Goal: Task Accomplishment & Management: Manage account settings

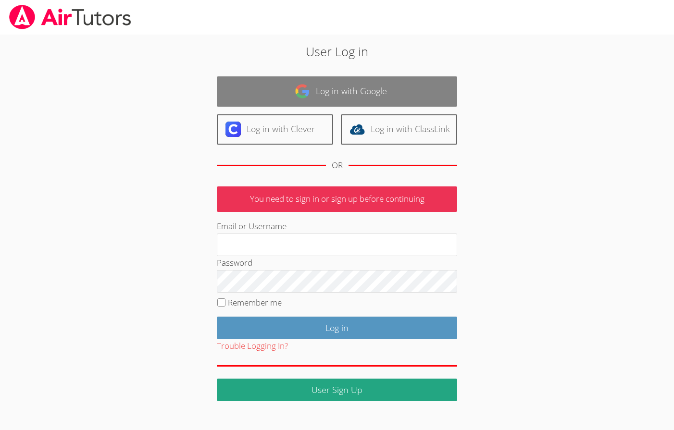
click at [275, 87] on link "Log in with Google" at bounding box center [337, 91] width 240 height 30
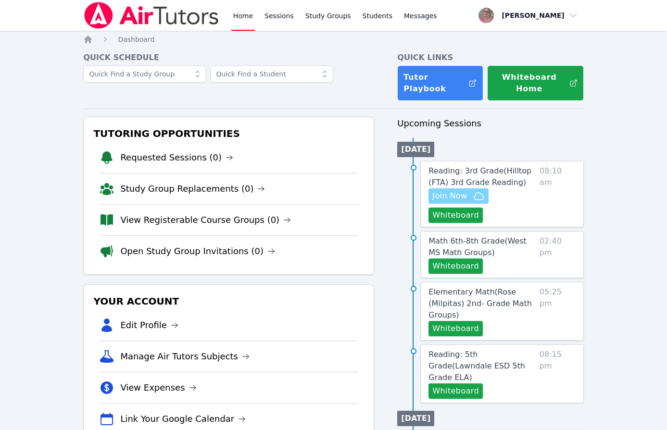
click at [439, 197] on span "Join Now" at bounding box center [449, 196] width 35 height 12
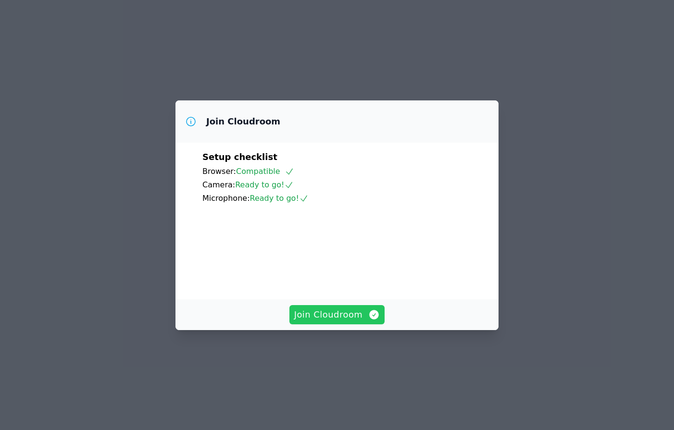
click at [329, 322] on span "Join Cloudroom" at bounding box center [337, 314] width 86 height 13
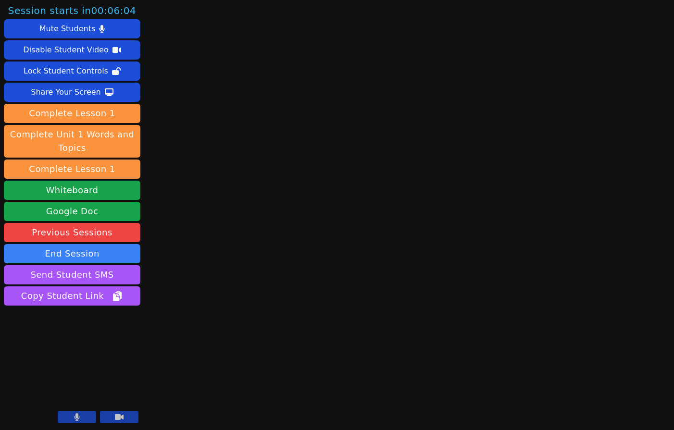
click at [69, 416] on button at bounding box center [77, 418] width 38 height 12
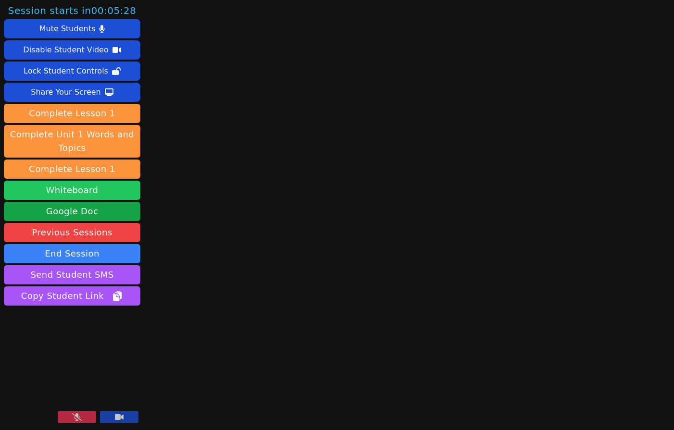
click at [104, 199] on button "Whiteboard" at bounding box center [72, 190] width 137 height 19
click at [90, 324] on aside "Session starts in 00:02:45 Mute Students Disable Student Video Lock Student Con…" at bounding box center [72, 215] width 144 height 430
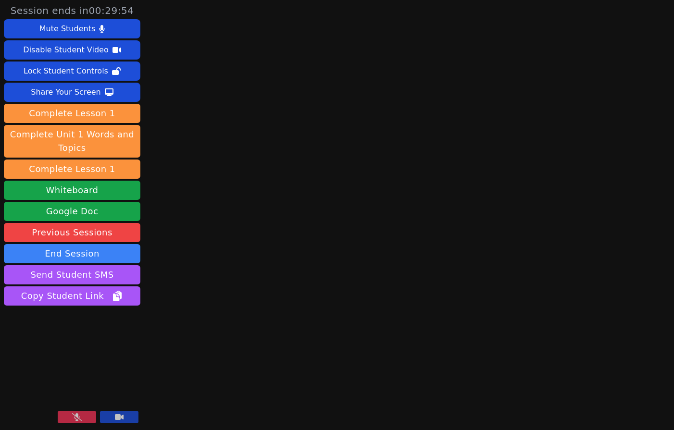
click at [74, 420] on icon at bounding box center [77, 418] width 10 height 8
click at [81, 415] on button at bounding box center [77, 418] width 38 height 12
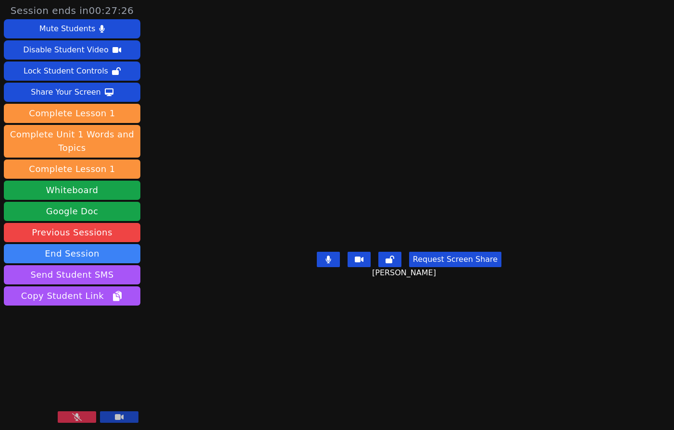
drag, startPoint x: 170, startPoint y: 371, endPoint x: 165, endPoint y: 376, distance: 7.5
click at [259, 371] on main "Arely Guzman Lopez Request Screen Share Arely Guzman Lopez" at bounding box center [409, 215] width 300 height 430
click at [81, 422] on button at bounding box center [77, 418] width 38 height 12
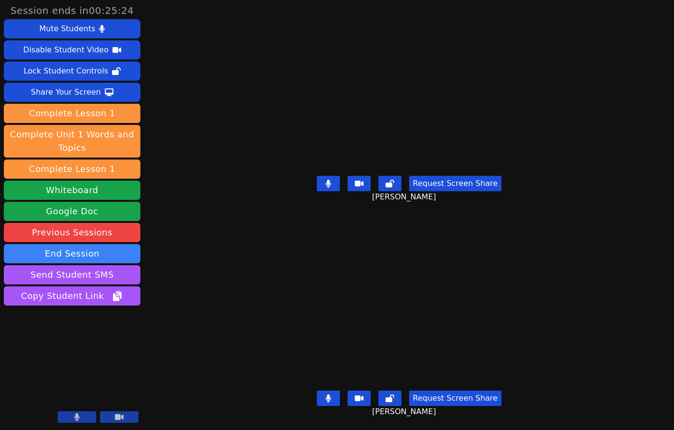
click at [211, 392] on div "Session ends in 00:25:24 Mute Students Disable Student Video Lock Student Contr…" at bounding box center [337, 215] width 674 height 430
click at [211, 376] on div "Session ends in 00:24:57 Mute Students Disable Student Video Lock Student Contr…" at bounding box center [337, 215] width 674 height 430
click at [259, 387] on div "Request Screen Share Natalia Castillo" at bounding box center [409, 406] width 300 height 38
click at [215, 316] on div "Session ends in 00:24:14 Mute Students Disable Student Video Lock Student Contr…" at bounding box center [337, 215] width 674 height 430
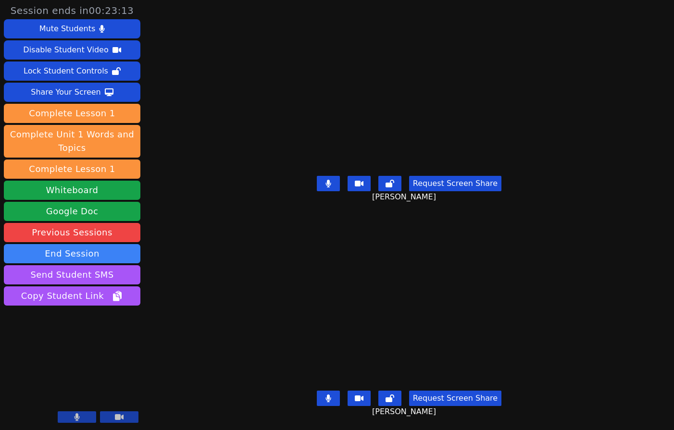
click at [259, 273] on div "Natalia Castillo" at bounding box center [409, 303] width 300 height 167
click at [327, 394] on button at bounding box center [328, 398] width 23 height 15
click at [181, 293] on div "Session ends in 00:22:36 Mute Students Disable Student Video Lock Student Contr…" at bounding box center [337, 215] width 674 height 430
click at [326, 395] on icon at bounding box center [329, 399] width 10 height 8
click at [183, 332] on div "Session ends in 00:21:31 Mute Students Disable Student Video Lock Student Contr…" at bounding box center [337, 215] width 674 height 430
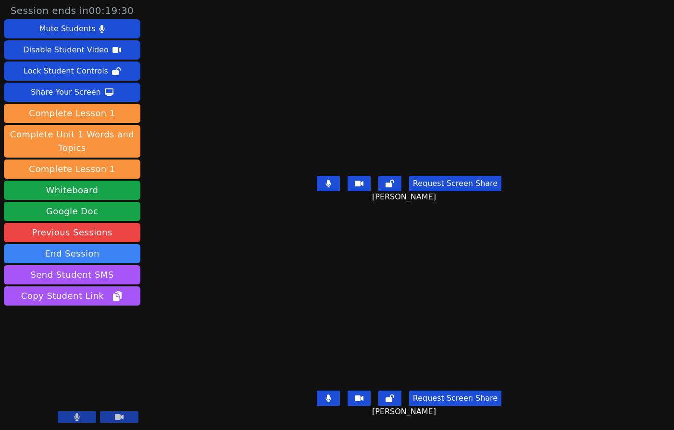
click at [204, 359] on div "Session ends in 00:19:30 Mute Students Disable Student Video Lock Student Contr…" at bounding box center [337, 215] width 674 height 430
click at [176, 350] on div "Session ends in 00:18:39 Mute Students Disable Student Video Lock Student Contr…" at bounding box center [337, 215] width 674 height 430
click at [188, 288] on div "Session ends in 00:17:04 Mute Students Disable Student Video Lock Student Contr…" at bounding box center [337, 215] width 674 height 430
click at [189, 331] on div "Session ends in 00:16:54 Mute Students Disable Student Video Lock Student Contr…" at bounding box center [337, 215] width 674 height 430
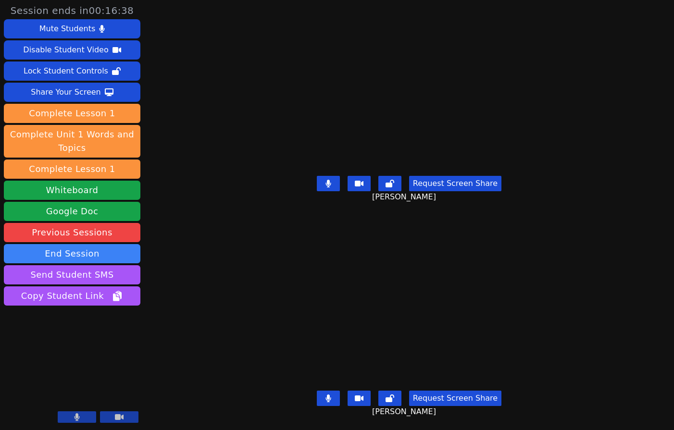
click at [202, 353] on div "Session ends in 00:16:38 Mute Students Disable Student Video Lock Student Contr…" at bounding box center [337, 215] width 674 height 430
click at [331, 395] on icon at bounding box center [328, 399] width 5 height 8
click at [333, 395] on icon at bounding box center [329, 399] width 10 height 8
click at [197, 287] on div "Session ends in 00:16:24 Mute Students Disable Student Video Lock Student Contr…" at bounding box center [337, 215] width 674 height 430
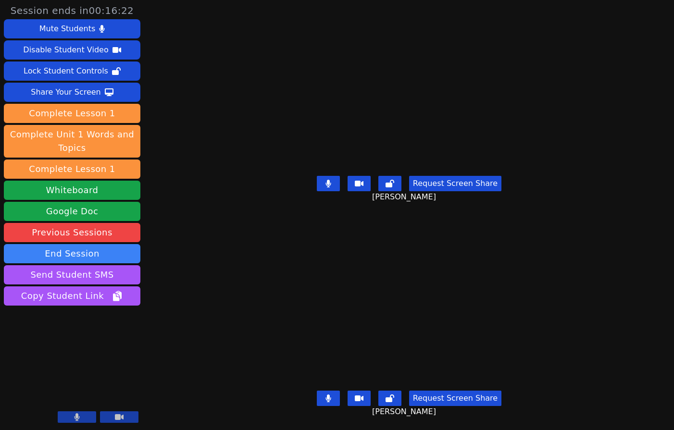
click at [334, 391] on button at bounding box center [328, 398] width 23 height 15
click at [193, 260] on div "Session ends in 00:16:18 Mute Students Disable Student Video Lock Student Contr…" at bounding box center [337, 215] width 674 height 430
click at [259, 310] on div "Natalia Castillo" at bounding box center [409, 303] width 300 height 167
click at [325, 394] on button at bounding box center [328, 398] width 23 height 15
click at [206, 282] on div "Session ends in 00:14:33 Mute Students Disable Student Video Lock Student Contr…" at bounding box center [337, 215] width 674 height 430
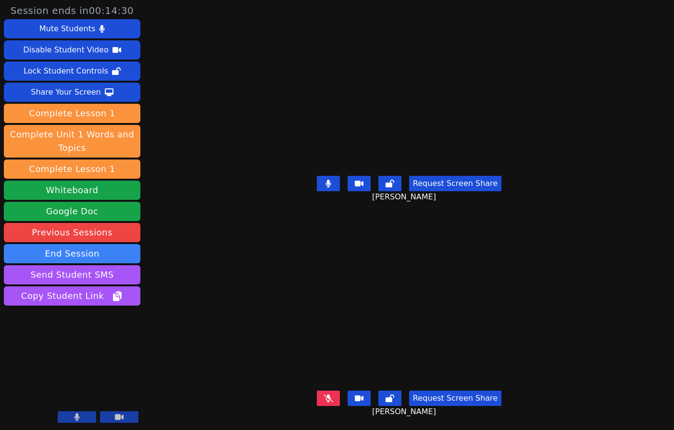
click at [213, 265] on div "Session ends in 00:14:30 Mute Students Disable Student Video Lock Student Contr…" at bounding box center [337, 215] width 674 height 430
click at [197, 326] on div "Session ends in 00:13:56 Mute Students Disable Student Video Lock Student Contr…" at bounding box center [337, 215] width 674 height 430
click at [154, 307] on div "Session ends in 00:13:33 Mute Students Disable Student Video Lock Student Contr…" at bounding box center [337, 215] width 674 height 430
click at [323, 391] on button at bounding box center [328, 398] width 23 height 15
click at [259, 335] on div "Natalia Castillo" at bounding box center [409, 303] width 300 height 167
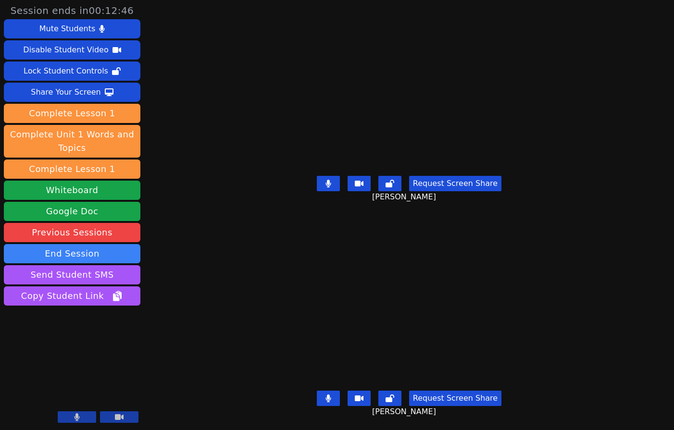
click at [195, 202] on div "Session ends in 00:12:46 Mute Students Disable Student Video Lock Student Contr…" at bounding box center [337, 215] width 674 height 430
click at [321, 178] on button at bounding box center [328, 183] width 23 height 15
click at [212, 303] on div "Session ends in 00:11:31 Mute Students Disable Student Video Lock Student Contr…" at bounding box center [337, 215] width 674 height 430
drag, startPoint x: 201, startPoint y: 250, endPoint x: 308, endPoint y: 174, distance: 131.4
click at [209, 244] on div "Session ends in 00:10:27 Mute Students Disable Student Video Lock Student Contr…" at bounding box center [337, 215] width 674 height 430
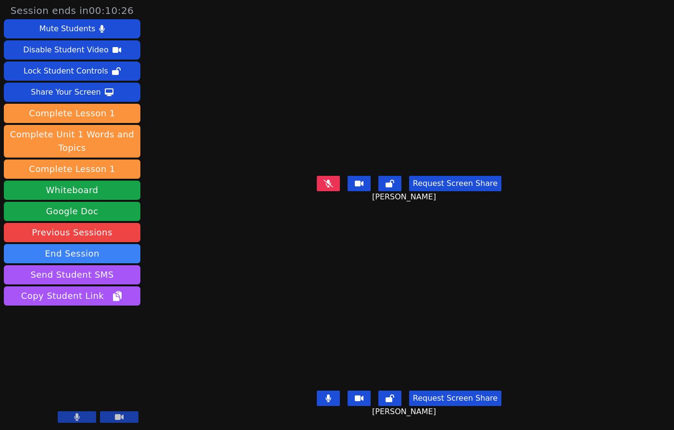
click at [330, 177] on button at bounding box center [328, 183] width 23 height 15
click at [178, 386] on div "Session ends in 00:10:16 Mute Students Disable Student Video Lock Student Contr…" at bounding box center [337, 215] width 674 height 430
click at [331, 180] on icon at bounding box center [329, 184] width 6 height 8
drag, startPoint x: 223, startPoint y: 318, endPoint x: 252, endPoint y: 284, distance: 44.0
click at [259, 317] on div "Natalia Castillo" at bounding box center [409, 303] width 300 height 167
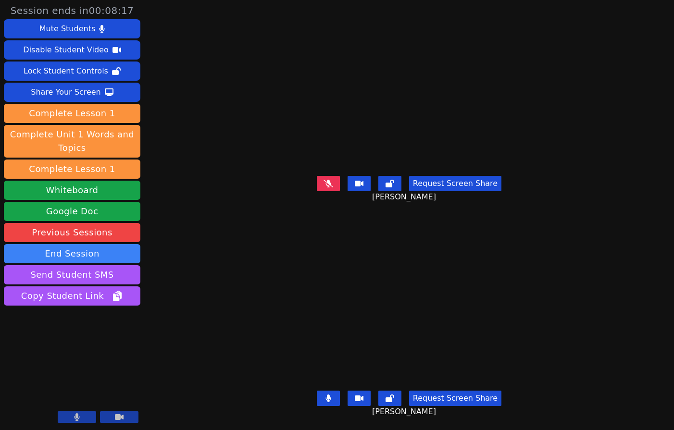
click at [333, 176] on button at bounding box center [328, 183] width 23 height 15
click at [202, 164] on div "Session ends in 00:08:10 Mute Students Disable Student Video Lock Student Contr…" at bounding box center [337, 215] width 674 height 430
click at [323, 391] on button at bounding box center [328, 398] width 23 height 15
drag, startPoint x: 230, startPoint y: 202, endPoint x: 232, endPoint y: 214, distance: 13.2
click at [212, 265] on div "Session ends in 00:06:45 Mute Students Disable Student Video Lock Student Contr…" at bounding box center [337, 215] width 674 height 430
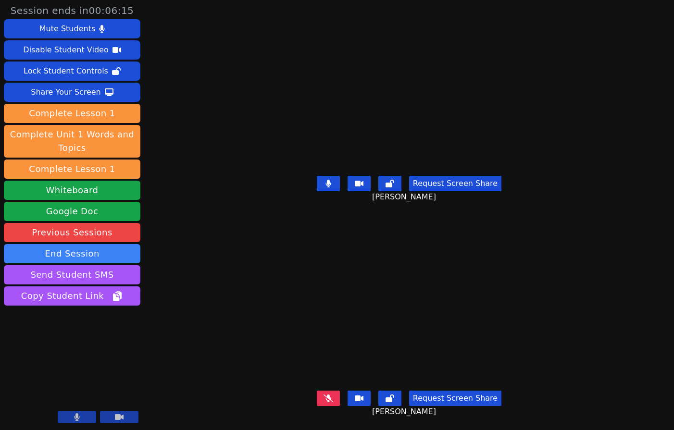
click at [259, 291] on div "Natalia Castillo" at bounding box center [409, 303] width 300 height 167
click at [329, 391] on button at bounding box center [328, 398] width 23 height 15
click at [322, 182] on button at bounding box center [328, 183] width 23 height 15
click at [196, 287] on div "Session ends in 00:05:43 Mute Students Disable Student Video Lock Student Contr…" at bounding box center [337, 215] width 674 height 430
click at [205, 295] on div "Session ends in 00:03:47 Mute Students Disable Student Video Lock Student Contr…" at bounding box center [337, 215] width 674 height 430
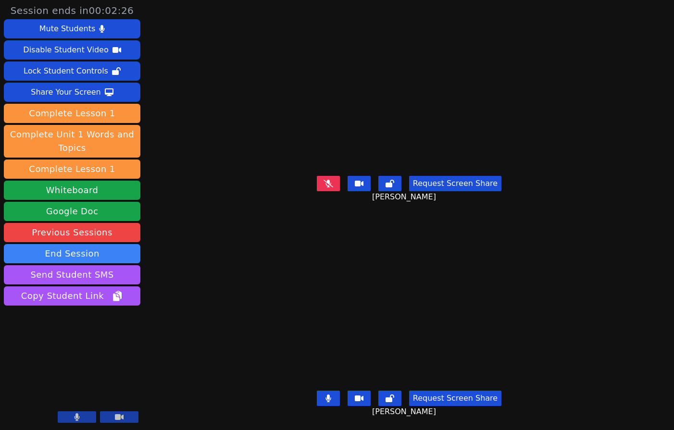
click at [214, 206] on div "Session ends in 00:02:26 Mute Students Disable Student Video Lock Student Contr…" at bounding box center [337, 215] width 674 height 430
click at [338, 176] on button at bounding box center [328, 183] width 23 height 15
click at [207, 214] on div "Session ends in 00:01:55 Mute Students Disable Student Video Lock Student Contr…" at bounding box center [337, 215] width 674 height 430
click at [194, 329] on div "Session ends in 00:01:42 Mute Students Disable Student Video Lock Student Contr…" at bounding box center [337, 215] width 674 height 430
click at [328, 180] on button at bounding box center [328, 183] width 23 height 15
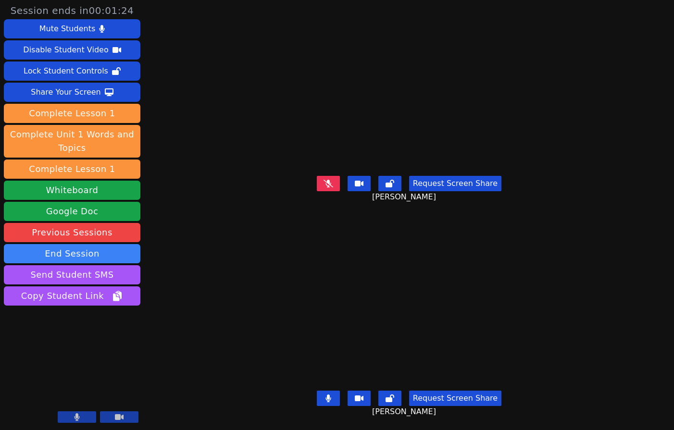
click at [193, 215] on div "Session ends in 00:01:24 Mute Students Disable Student Video Lock Student Contr…" at bounding box center [337, 215] width 674 height 430
click at [181, 349] on div "Session ends in 00:00:55 Mute Students Disable Student Video Lock Student Contr…" at bounding box center [337, 215] width 674 height 430
click at [184, 333] on div "Session ends in 00:00:14 Mute Students Disable Student Video Lock Student Contr…" at bounding box center [337, 215] width 674 height 430
click at [128, 254] on button "End Session" at bounding box center [72, 253] width 137 height 19
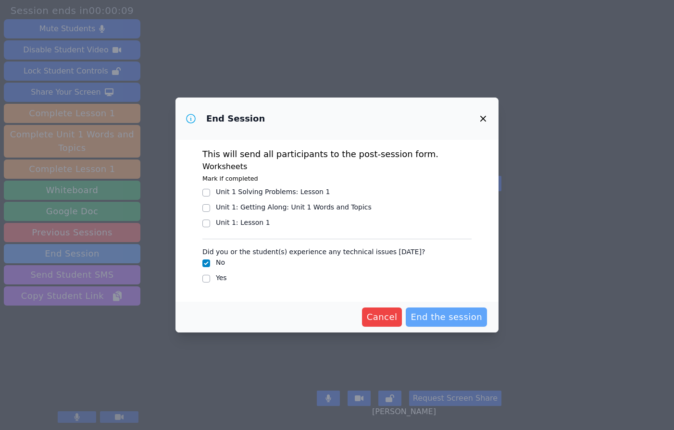
click at [426, 318] on span "End the session" at bounding box center [447, 317] width 72 height 13
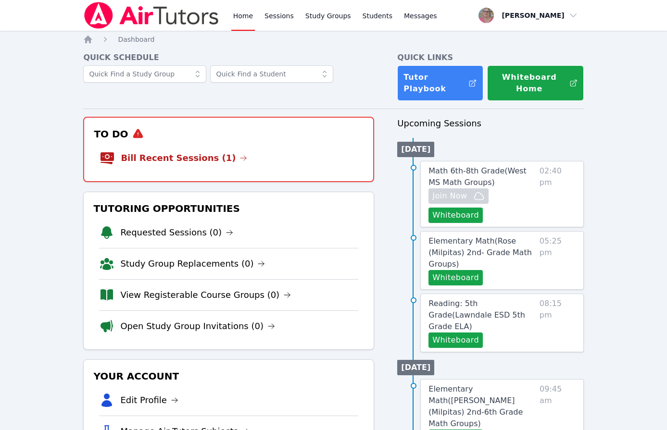
click at [196, 155] on link "Bill Recent Sessions (1)" at bounding box center [184, 157] width 126 height 13
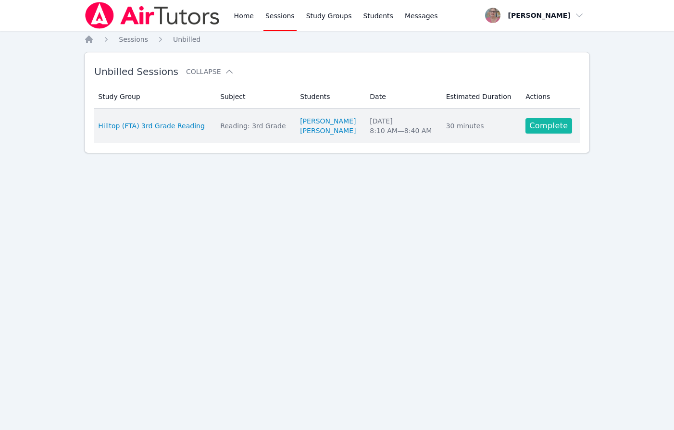
click at [548, 123] on link "Complete" at bounding box center [549, 125] width 46 height 15
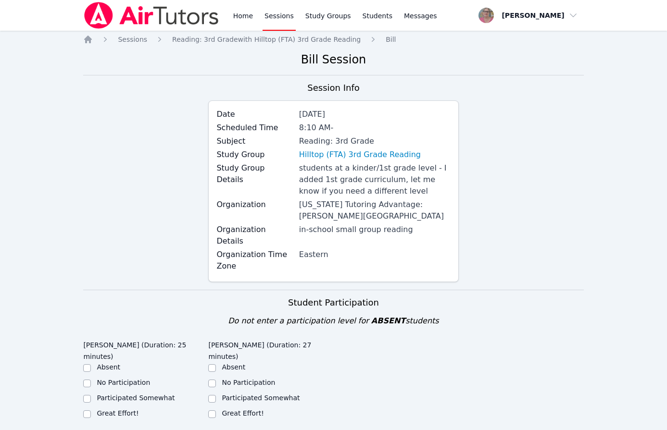
click at [165, 394] on label "Participated Somewhat" at bounding box center [136, 398] width 78 height 8
click at [91, 395] on input "Participated Somewhat" at bounding box center [87, 399] width 8 height 8
checkbox input "true"
click at [226, 410] on label "Great Effort!" at bounding box center [243, 414] width 42 height 8
click at [216, 411] on input "Great Effort!" at bounding box center [212, 415] width 8 height 8
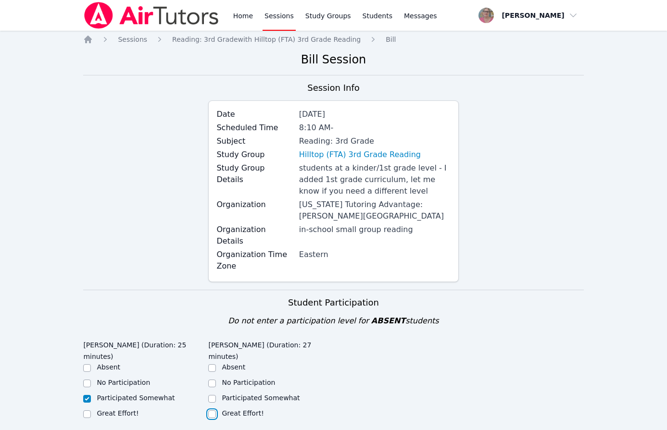
checkbox input "true"
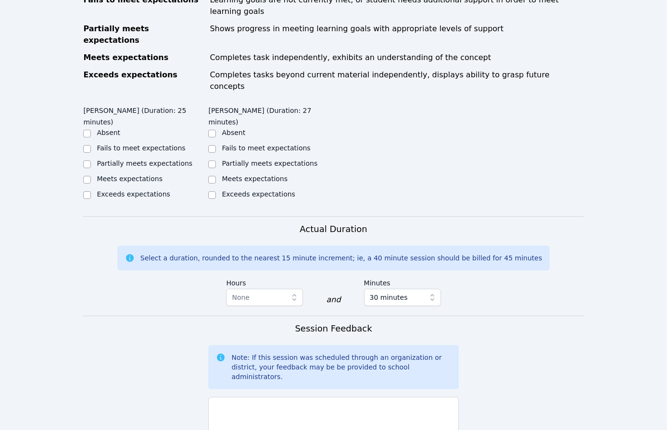
scroll to position [481, 0]
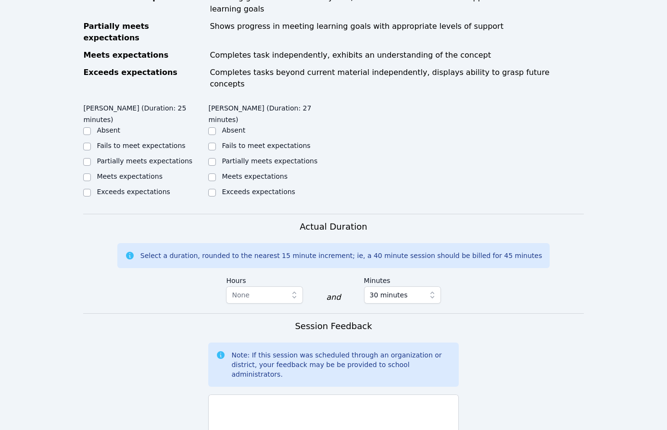
click at [227, 173] on label "Meets expectations" at bounding box center [255, 177] width 66 height 8
click at [216, 174] on input "Meets expectations" at bounding box center [212, 178] width 8 height 8
checkbox input "true"
click at [107, 142] on label "Fails to meet expectations" at bounding box center [141, 146] width 88 height 8
click at [91, 143] on input "Fails to meet expectations" at bounding box center [87, 147] width 8 height 8
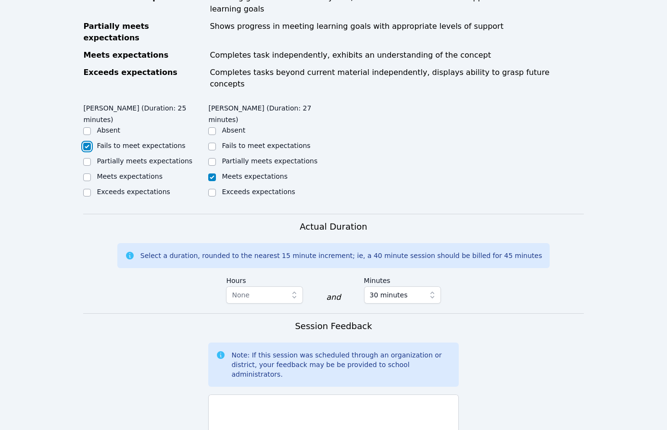
checkbox input "true"
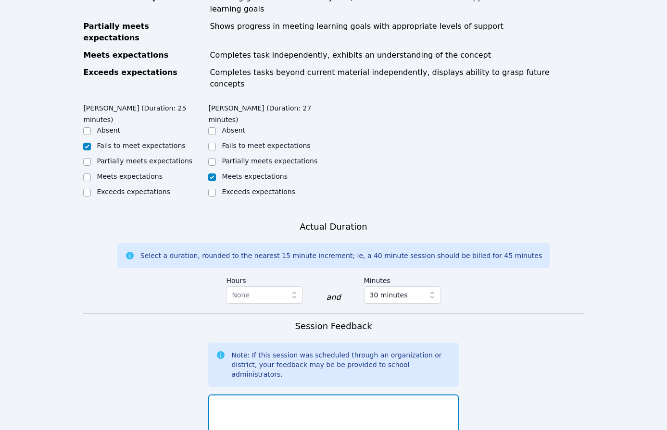
click at [251, 395] on textarea at bounding box center [333, 421] width 250 height 52
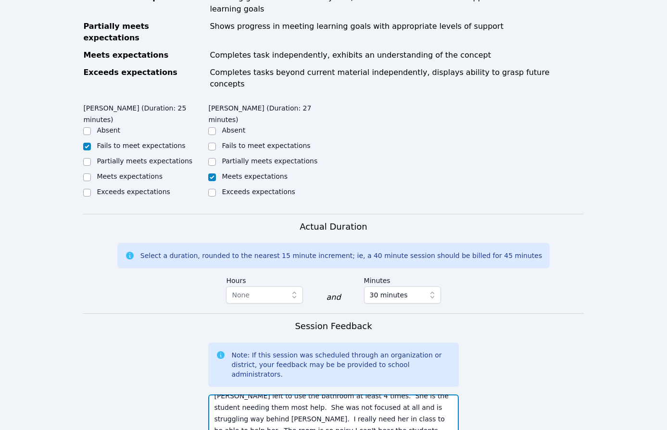
scroll to position [19, 0]
type textarea "Natalia left to use the bathroom at least 4 times. She is the student needing t…"
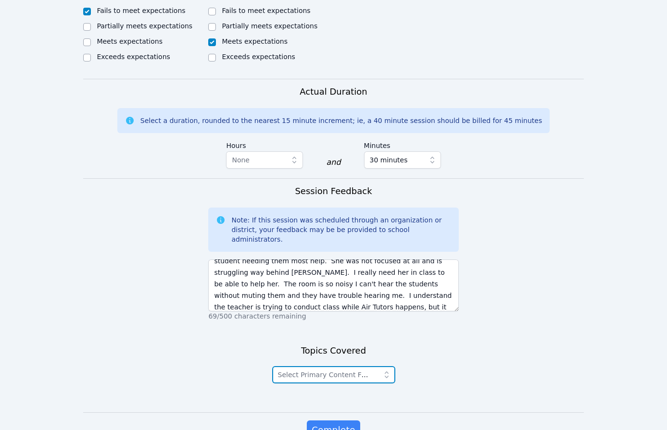
scroll to position [0, 0]
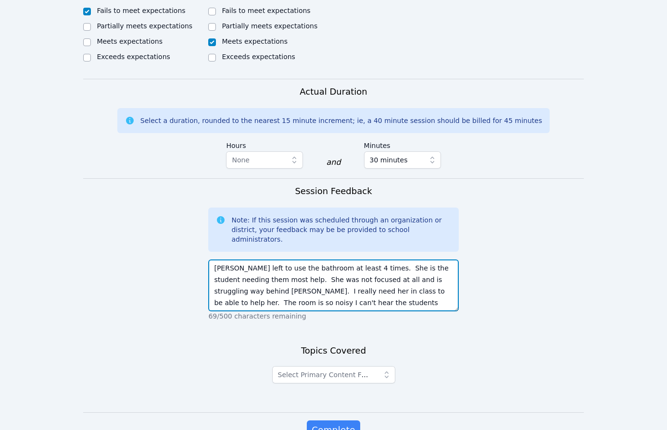
drag, startPoint x: 225, startPoint y: 229, endPoint x: 199, endPoint y: 236, distance: 27.3
drag, startPoint x: 199, startPoint y: 236, endPoint x: 227, endPoint y: 237, distance: 27.9
click at [227, 260] on textarea "Natalia left to use the bathroom at least 4 times. She is the student needing t…" at bounding box center [333, 286] width 250 height 52
click at [230, 260] on textarea "Natalia left to use the bathroom at least 4 times. She is the student needing t…" at bounding box center [333, 286] width 250 height 52
click at [423, 260] on textarea "Natalia left to use the bathroom at least 4 times. She is the student needing t…" at bounding box center [333, 286] width 250 height 52
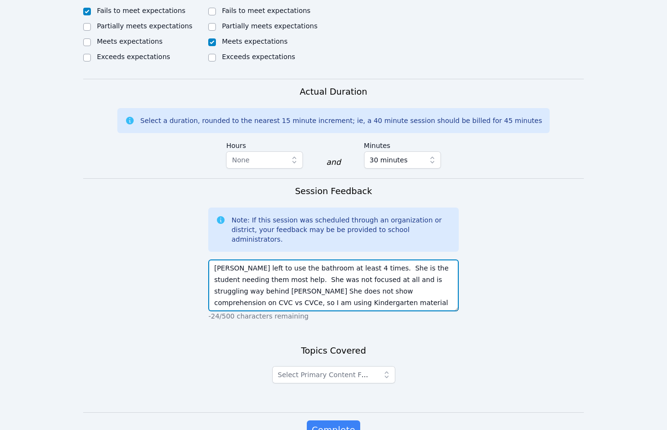
click at [423, 260] on textarea "Natalia left to use the bathroom at least 4 times. She is the student needing t…" at bounding box center [333, 286] width 250 height 52
click at [377, 260] on textarea "Natalia left to use the bathroom at least 4 times. She needs the most help. She…" at bounding box center [333, 286] width 250 height 52
click at [432, 260] on textarea "Natalia left to use the bathroom at least 4 times. She needs the most help. She…" at bounding box center [333, 286] width 250 height 52
click at [253, 260] on textarea "Natalia left to use the bathroom at least 4 times. She needs the most help and …" at bounding box center [333, 286] width 250 height 52
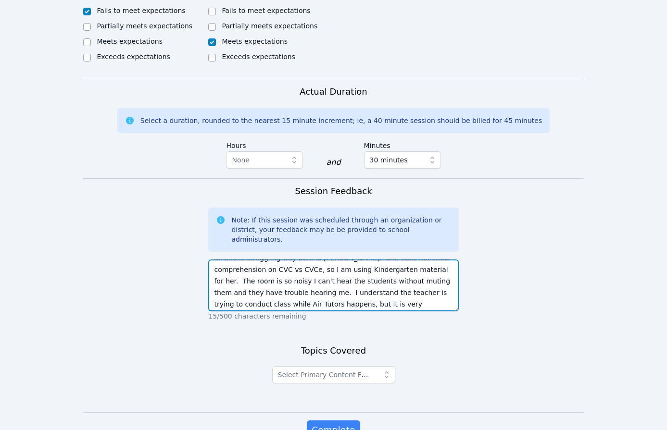
scroll to position [35, 0]
type textarea "Natalia left to use the bathroom at least 4 times. She needs the most help and …"
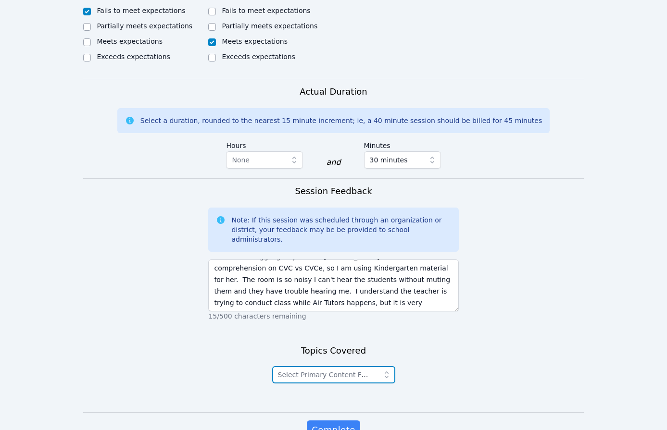
click at [346, 371] on span "Select Primary Content Focus" at bounding box center [327, 375] width 99 height 8
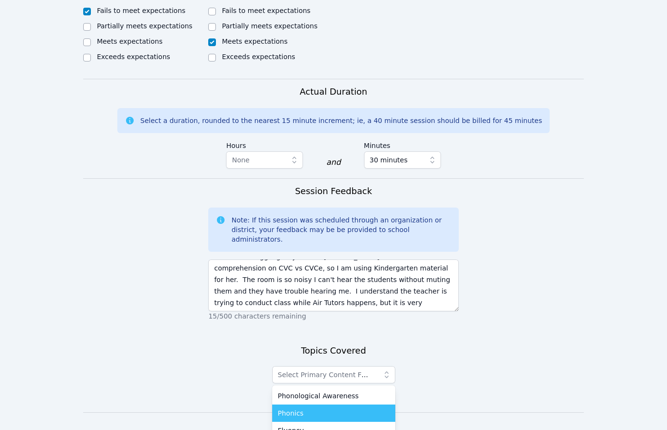
drag, startPoint x: 345, startPoint y: 337, endPoint x: 342, endPoint y: 358, distance: 20.9
click at [342, 386] on ul "Phonological Awareness Phonics Fluency Vocabulary Language and Comprehension" at bounding box center [333, 431] width 123 height 90
click at [341, 409] on div "Phonics" at bounding box center [334, 414] width 112 height 10
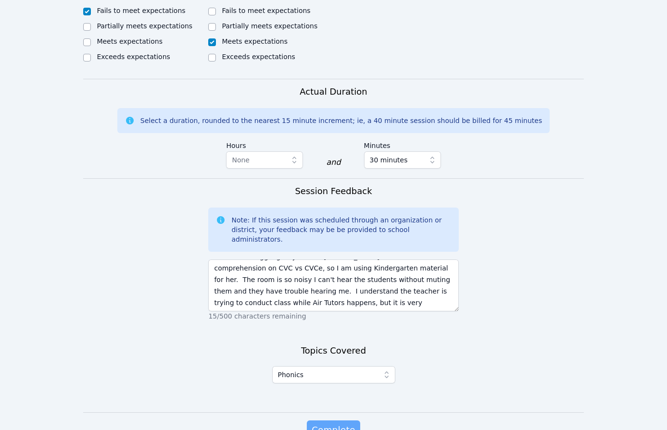
click at [341, 424] on span "Complete" at bounding box center [333, 430] width 43 height 13
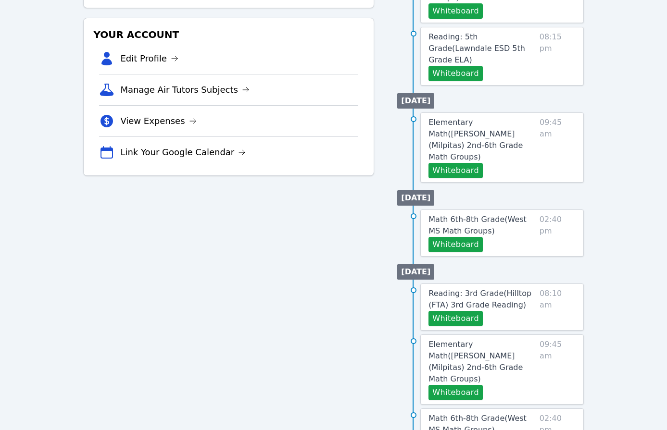
scroll to position [269, 0]
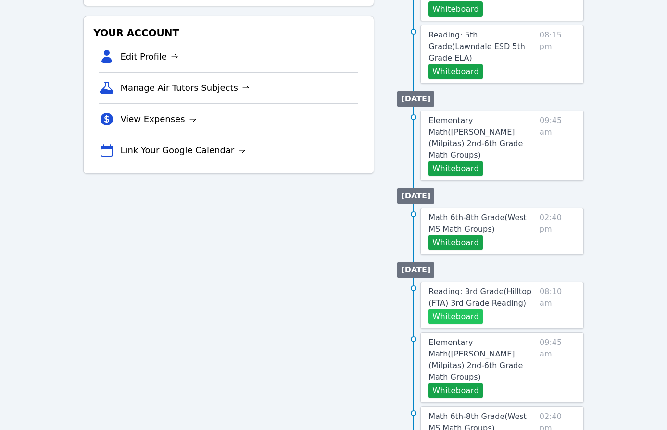
click at [465, 309] on button "Whiteboard" at bounding box center [456, 316] width 54 height 15
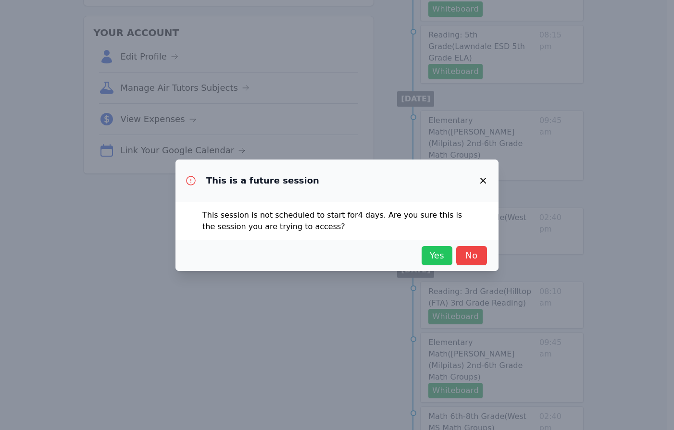
click at [432, 255] on span "Yes" at bounding box center [437, 255] width 21 height 13
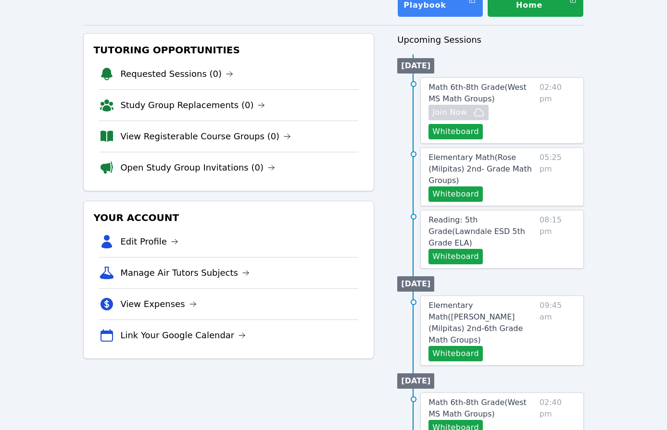
scroll to position [79, 0]
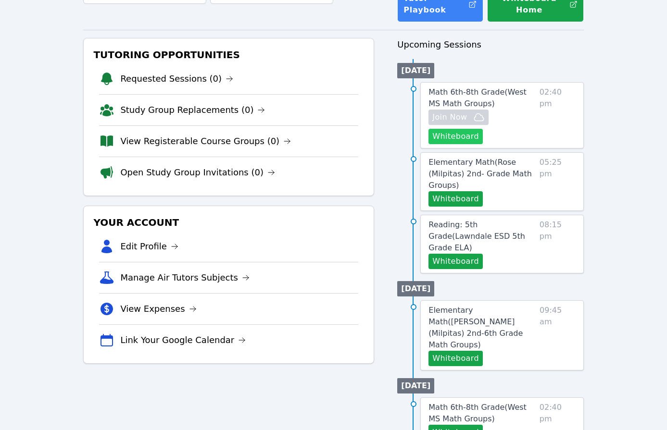
click at [456, 139] on button "Whiteboard" at bounding box center [456, 136] width 54 height 15
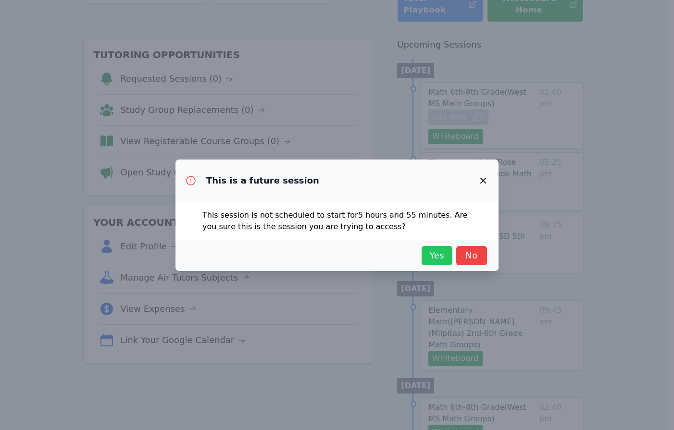
click at [434, 252] on span "Yes" at bounding box center [437, 255] width 21 height 13
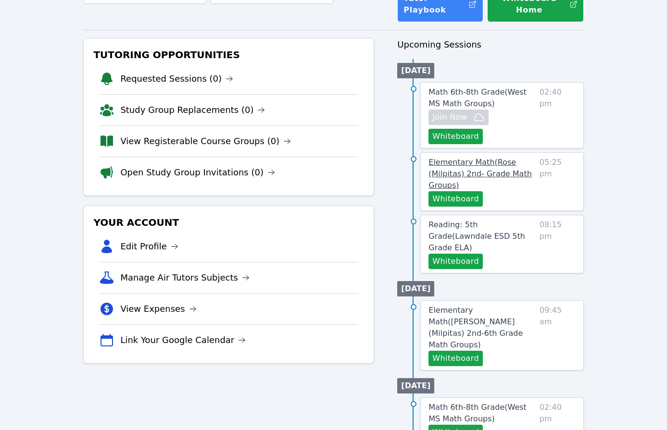
click at [464, 171] on span "Elementary Math ( Rose (Milpitas) 2nd- Grade Math Groups )" at bounding box center [480, 174] width 103 height 32
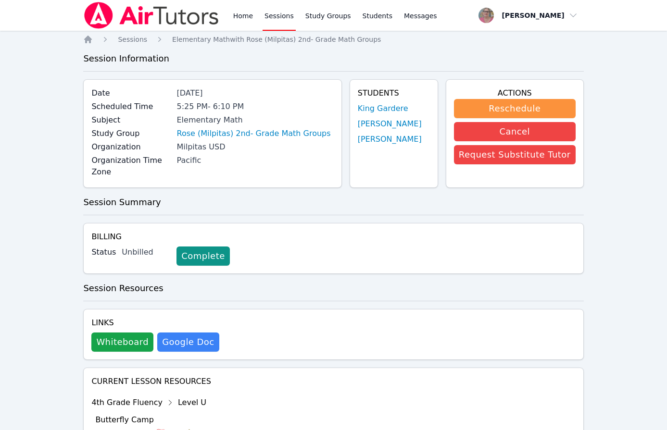
scroll to position [79, 0]
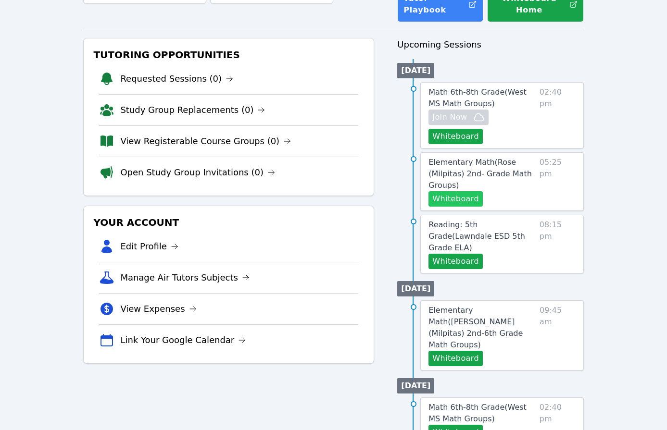
click at [463, 195] on button "Whiteboard" at bounding box center [456, 198] width 54 height 15
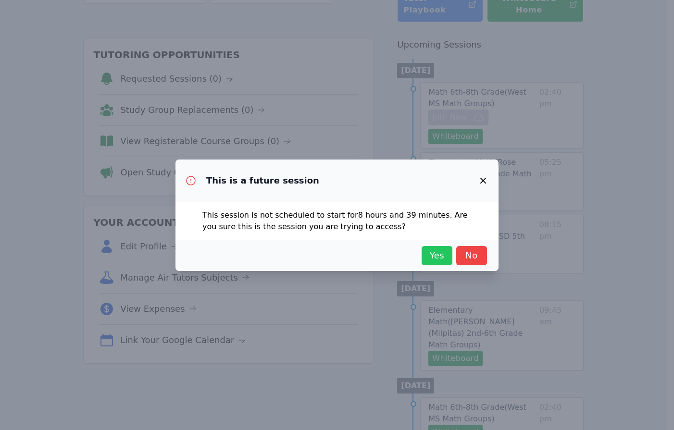
click at [440, 257] on span "Yes" at bounding box center [437, 255] width 21 height 13
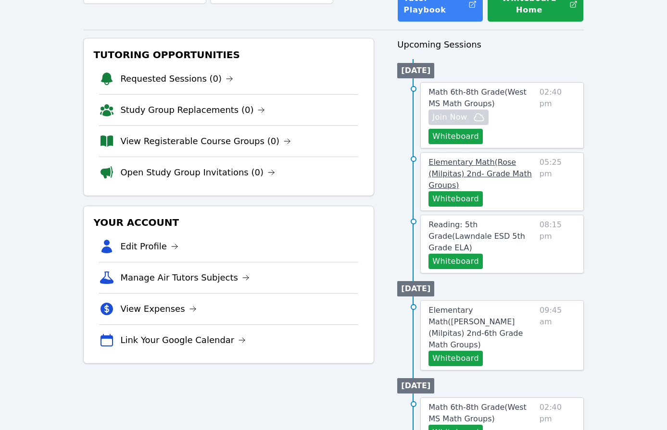
click at [474, 172] on span "Elementary Math ( Rose (Milpitas) 2nd- Grade Math Groups )" at bounding box center [480, 174] width 103 height 32
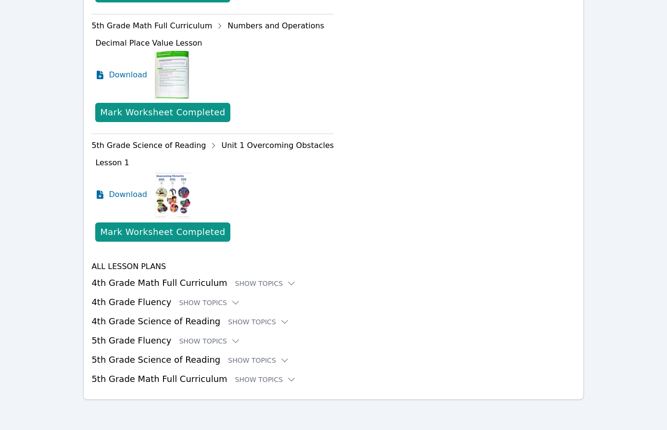
scroll to position [857, 0]
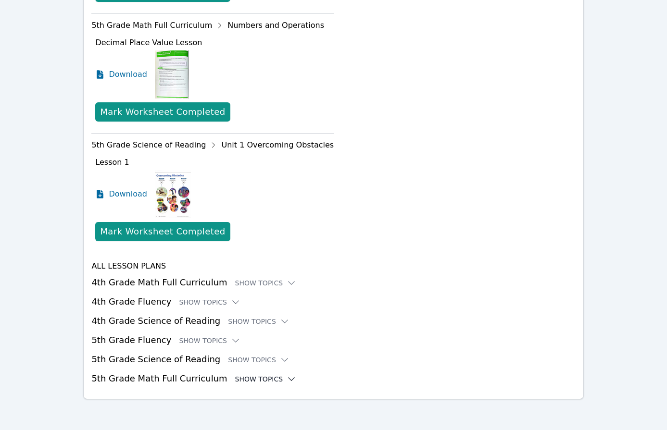
click at [251, 378] on div "Show Topics" at bounding box center [266, 380] width 62 height 10
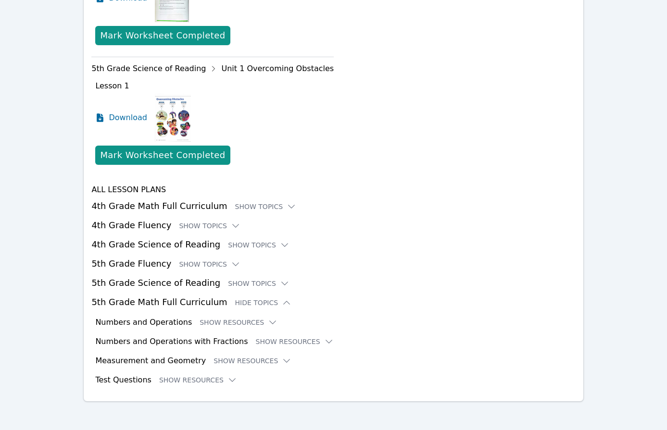
scroll to position [935, 0]
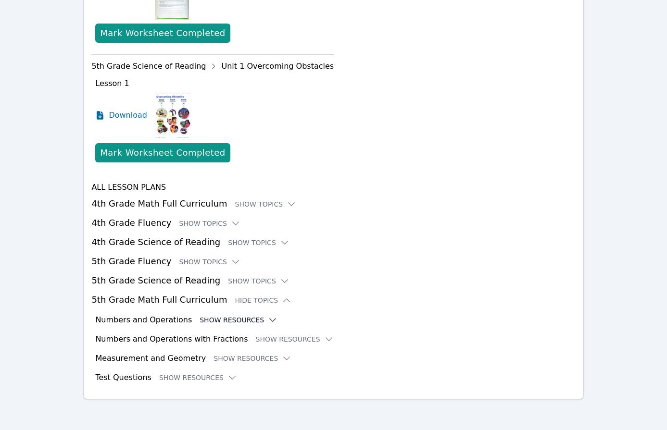
click at [238, 317] on button "Show Resources" at bounding box center [239, 320] width 78 height 10
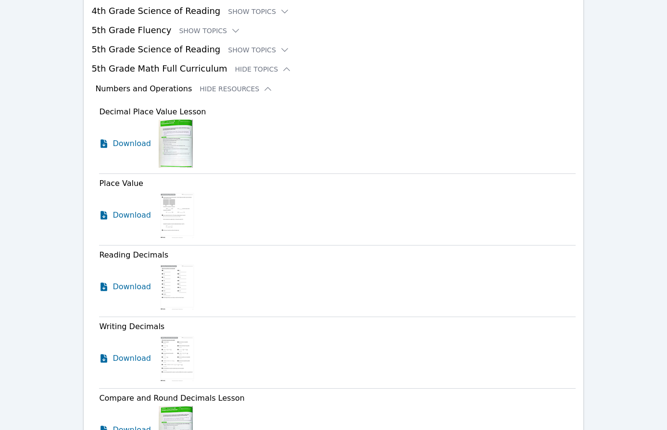
scroll to position [1186, 0]
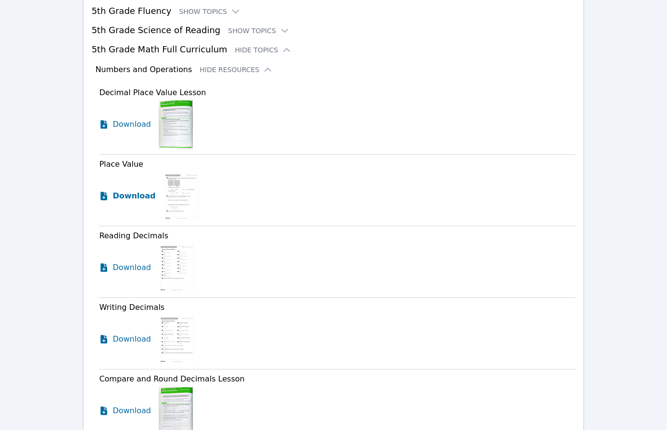
click at [138, 194] on span "Download" at bounding box center [134, 196] width 43 height 12
click at [130, 266] on span "Download" at bounding box center [134, 268] width 43 height 12
click at [125, 343] on span "Download" at bounding box center [134, 340] width 43 height 12
click at [129, 126] on span "Download" at bounding box center [134, 125] width 43 height 12
